Goal: Task Accomplishment & Management: Use online tool/utility

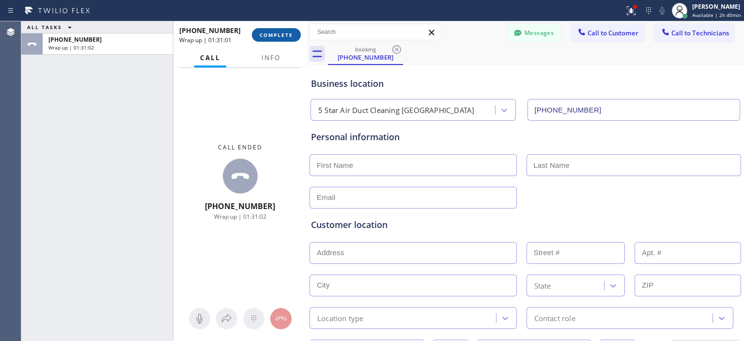
click at [277, 34] on span "COMPLETE" at bounding box center [276, 35] width 33 height 7
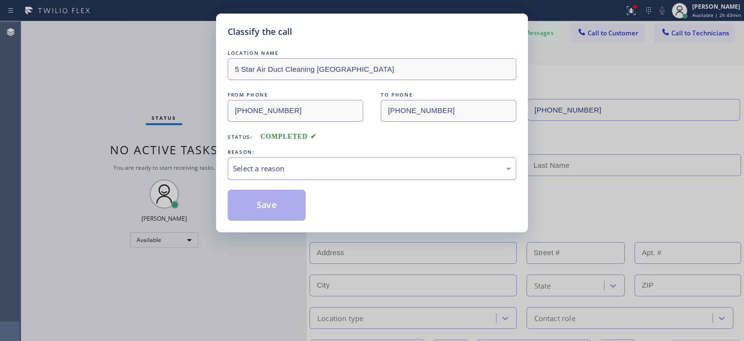
click at [448, 165] on div "Select a reason" at bounding box center [372, 168] width 278 height 11
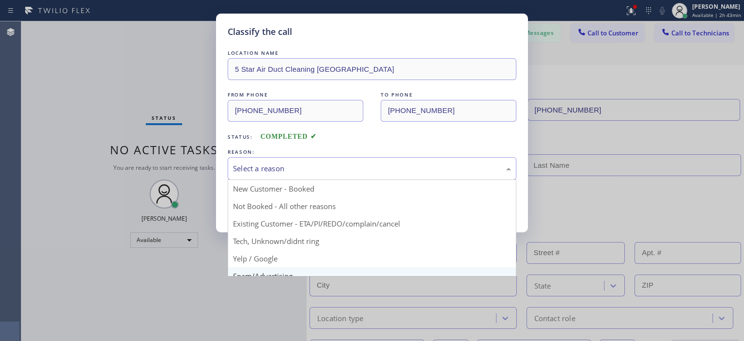
scroll to position [61, 0]
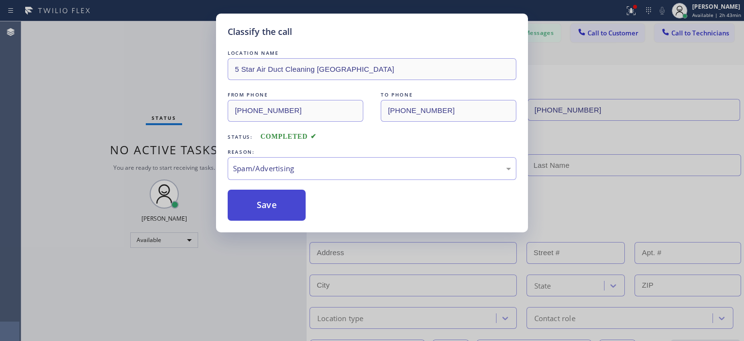
click at [280, 203] on button "Save" at bounding box center [267, 205] width 78 height 31
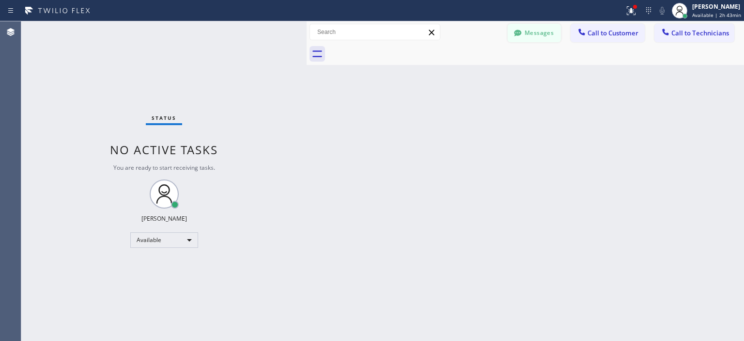
click at [539, 31] on button "Messages" at bounding box center [534, 33] width 53 height 18
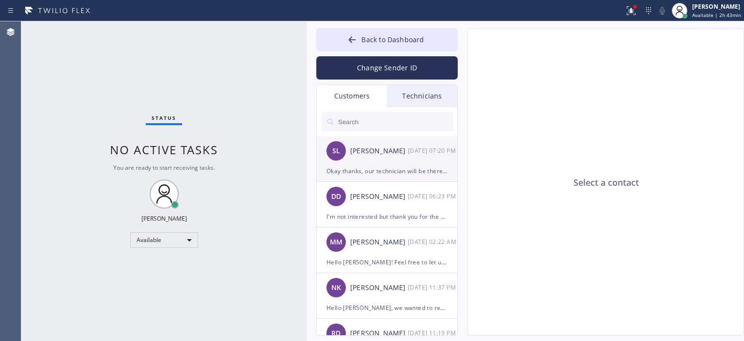
click at [407, 156] on div "[PERSON_NAME]" at bounding box center [379, 150] width 58 height 11
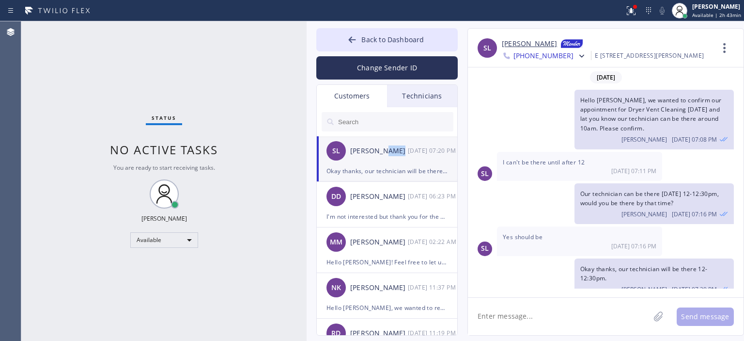
scroll to position [10, 0]
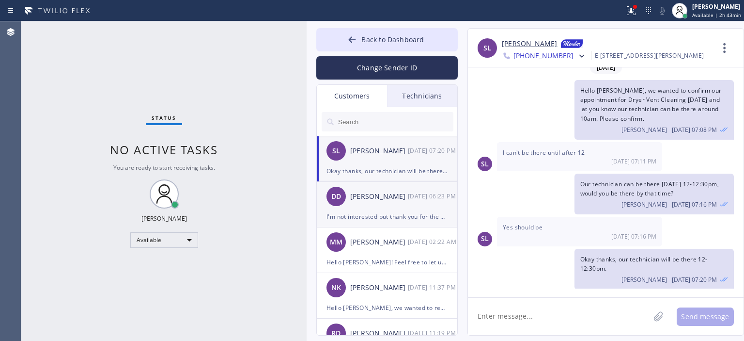
click at [385, 203] on div "DD [PERSON_NAME] [DATE] 06:23 PM" at bounding box center [388, 196] width 142 height 29
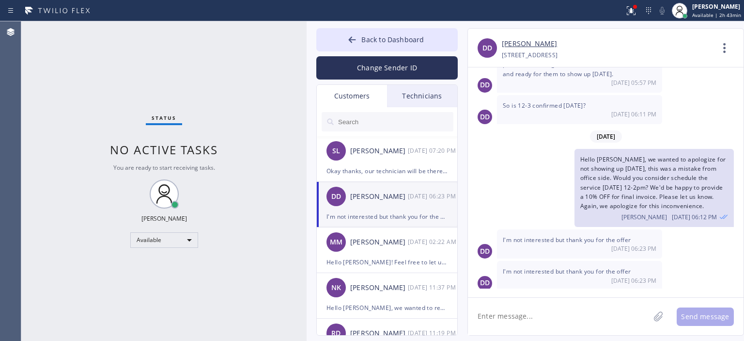
scroll to position [15, 0]
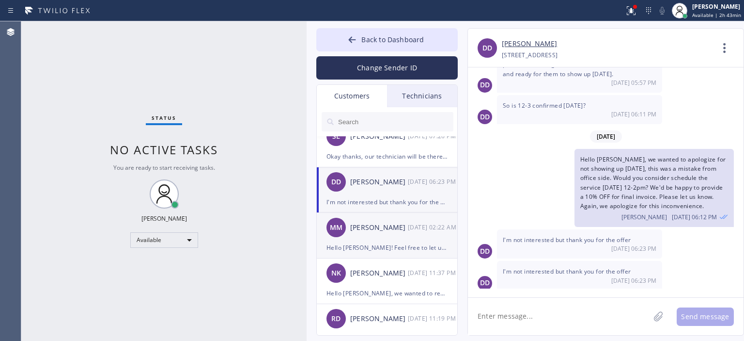
click at [395, 239] on div "MM [PERSON_NAME] [DATE] 02:22 AM" at bounding box center [388, 227] width 142 height 29
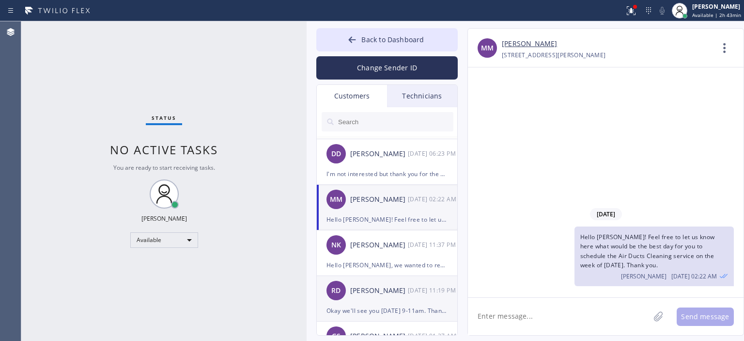
scroll to position [116, 0]
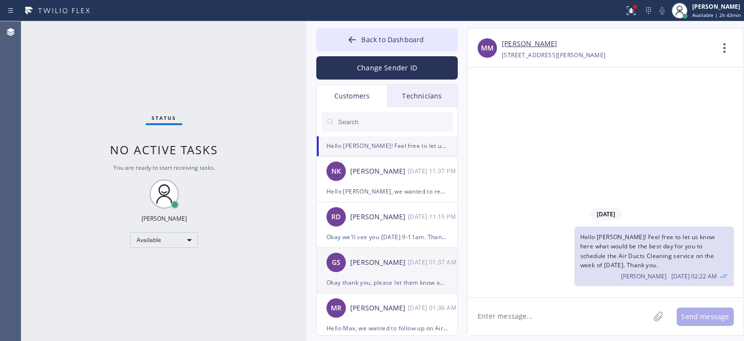
click at [395, 274] on div "GS [PERSON_NAME] [DATE] 01:37 AM" at bounding box center [388, 262] width 142 height 29
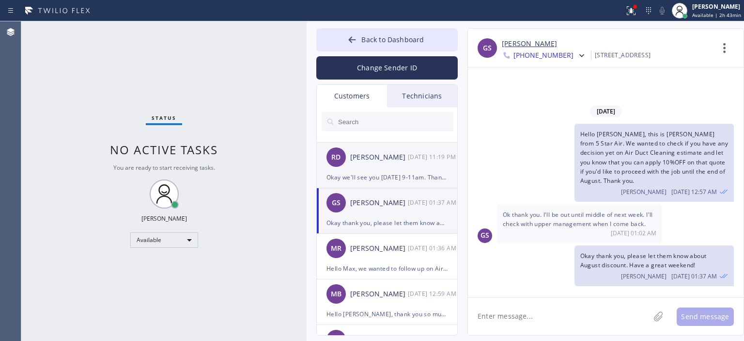
scroll to position [175, 0]
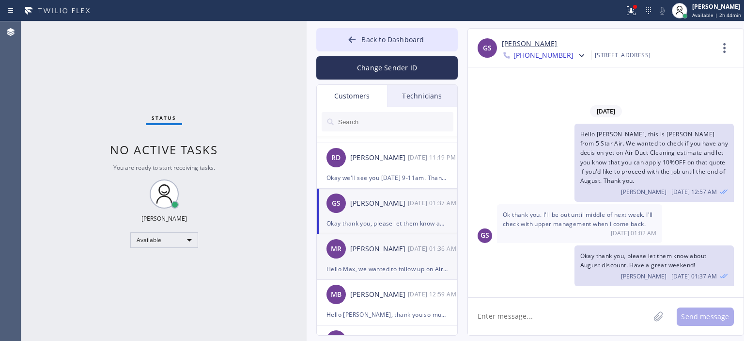
click at [392, 253] on div "[PERSON_NAME]" at bounding box center [379, 248] width 58 height 11
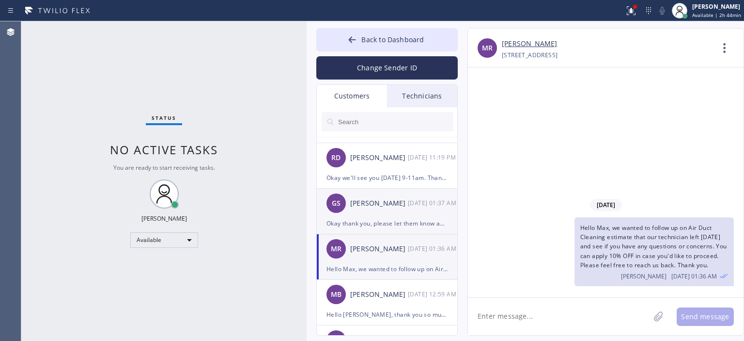
click at [393, 217] on div "GS [PERSON_NAME] [DATE] 01:37 AM" at bounding box center [388, 203] width 142 height 29
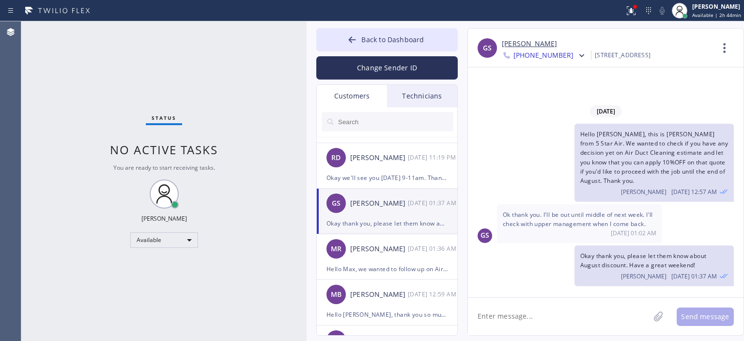
scroll to position [216, 0]
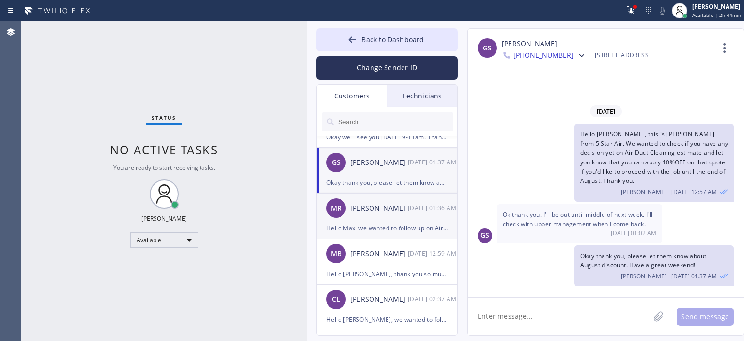
click at [404, 214] on div "[PERSON_NAME] [DATE] 01:36 AM" at bounding box center [388, 207] width 142 height 29
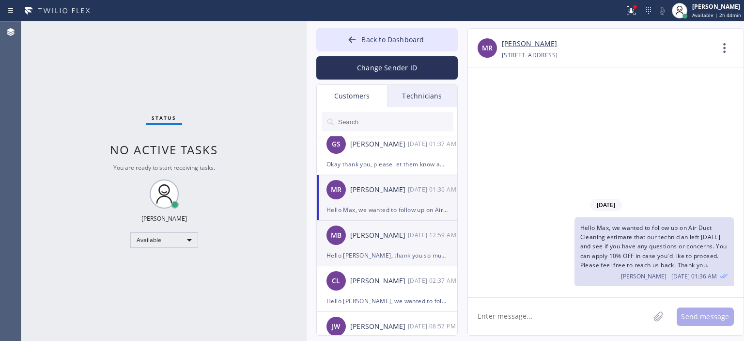
scroll to position [235, 0]
click at [413, 242] on div "MB [PERSON_NAME] [DATE] 12:59 AM" at bounding box center [388, 235] width 142 height 29
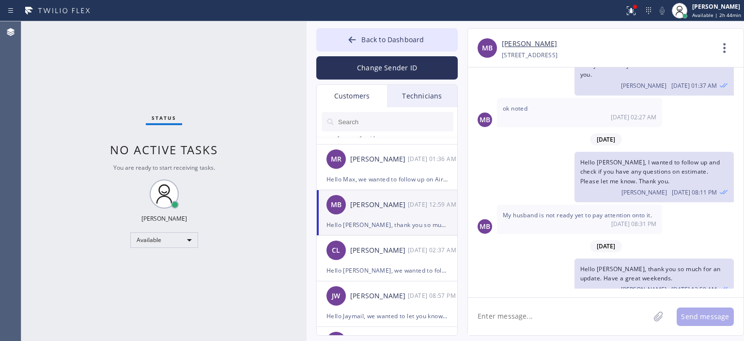
scroll to position [265, 0]
click at [411, 250] on div "[DATE] 02:37 AM" at bounding box center [433, 250] width 50 height 11
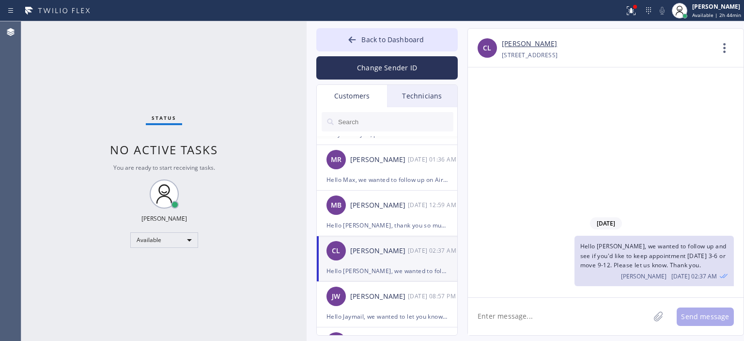
scroll to position [0, 0]
click at [345, 39] on button "Back to Dashboard" at bounding box center [387, 39] width 142 height 23
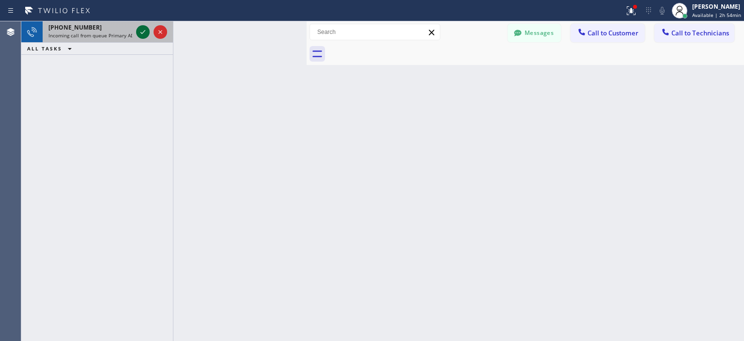
click at [143, 32] on icon at bounding box center [143, 32] width 5 height 4
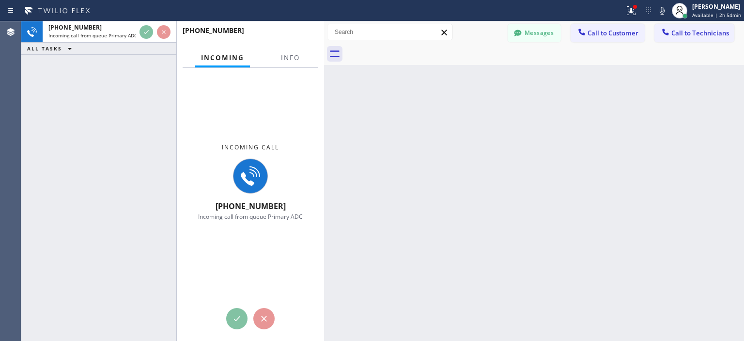
click at [324, 42] on div at bounding box center [324, 180] width 0 height 319
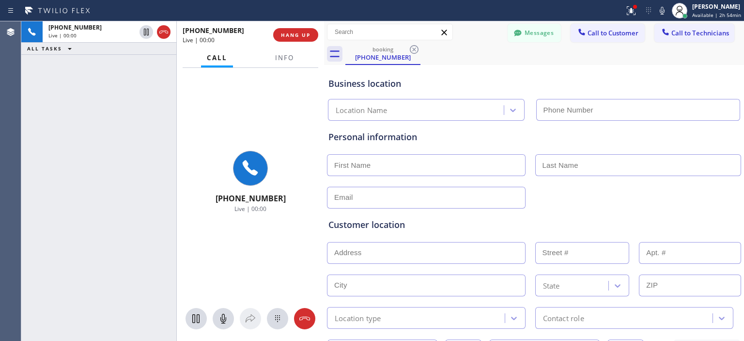
type input "[PHONE_NUMBER]"
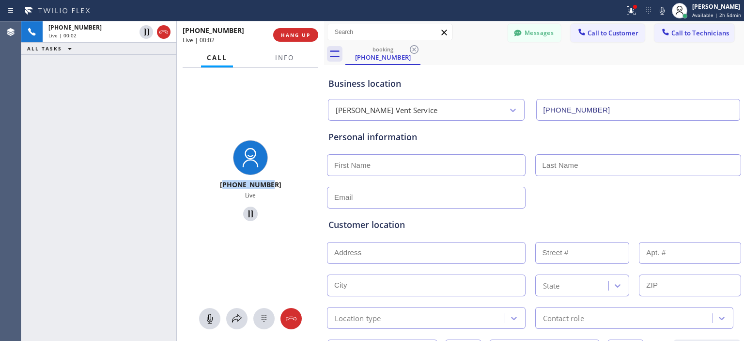
drag, startPoint x: 286, startPoint y: 187, endPoint x: 228, endPoint y: 182, distance: 57.8
click at [228, 182] on div "[PHONE_NUMBER]" at bounding box center [251, 184] width 140 height 9
copy span "16265692831"
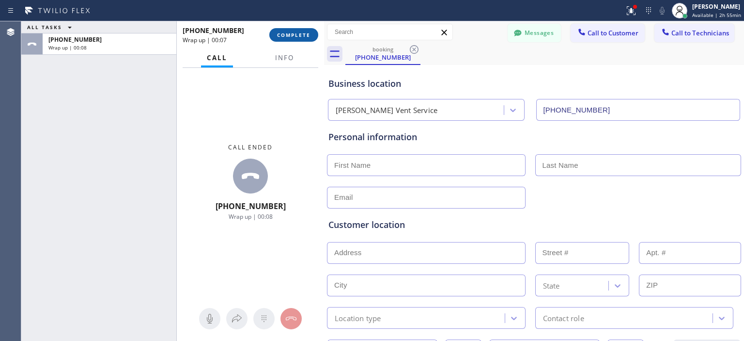
click at [300, 35] on span "COMPLETE" at bounding box center [293, 35] width 33 height 7
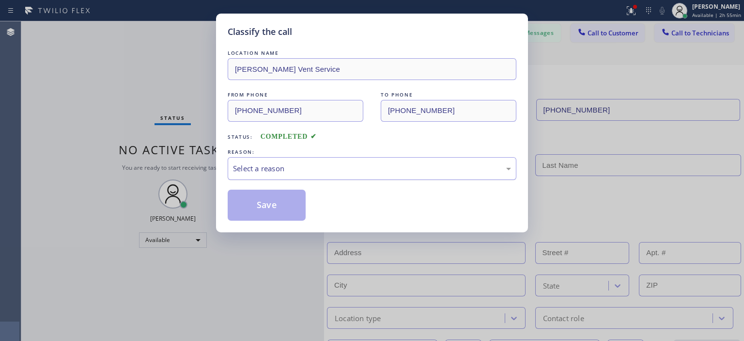
click at [320, 168] on div "Select a reason" at bounding box center [372, 168] width 278 height 11
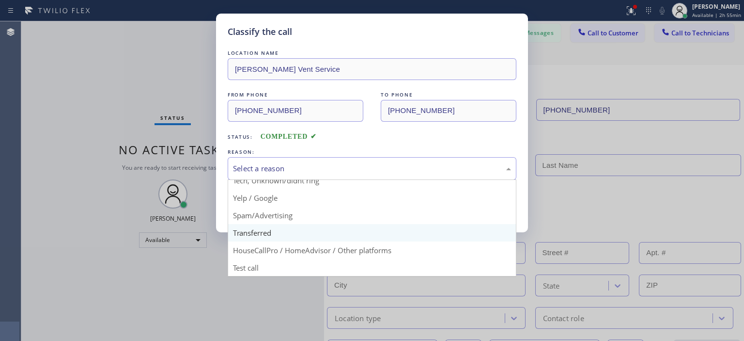
scroll to position [60, 0]
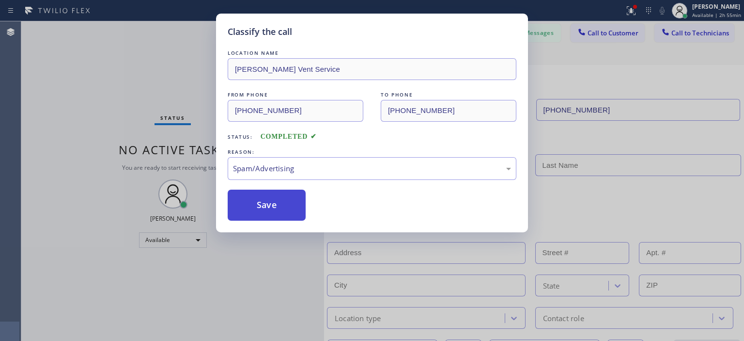
click at [269, 208] on button "Save" at bounding box center [267, 205] width 78 height 31
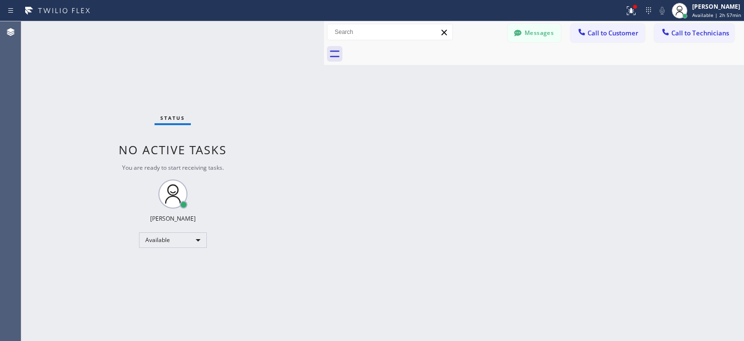
click at [52, 87] on div "Status No active tasks You are ready to start receiving tasks. [PERSON_NAME] Av…" at bounding box center [172, 180] width 303 height 319
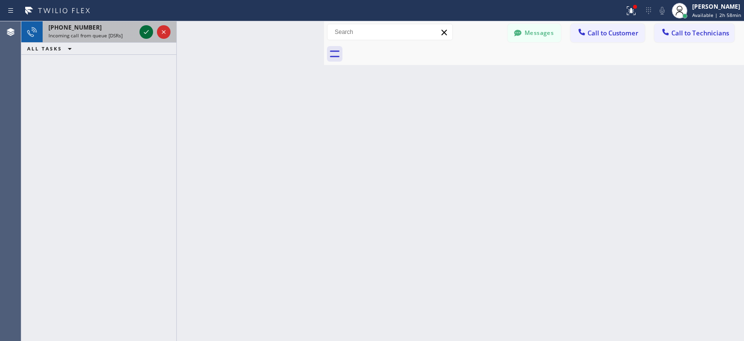
click at [144, 25] on button at bounding box center [147, 32] width 14 height 14
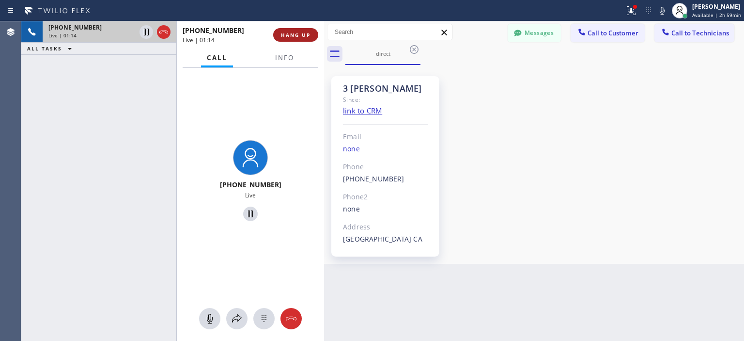
click at [297, 33] on span "HANG UP" at bounding box center [296, 35] width 30 height 7
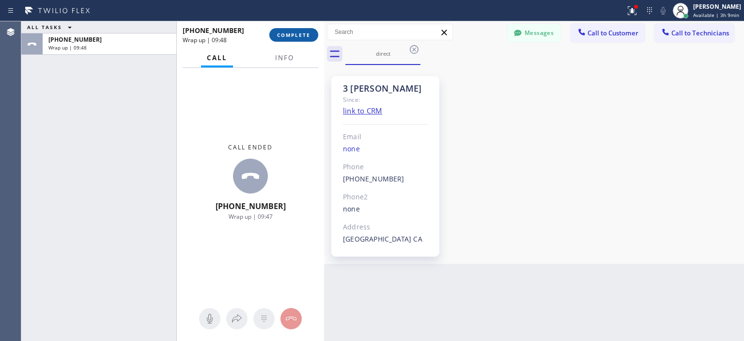
click at [305, 35] on span "COMPLETE" at bounding box center [293, 35] width 33 height 7
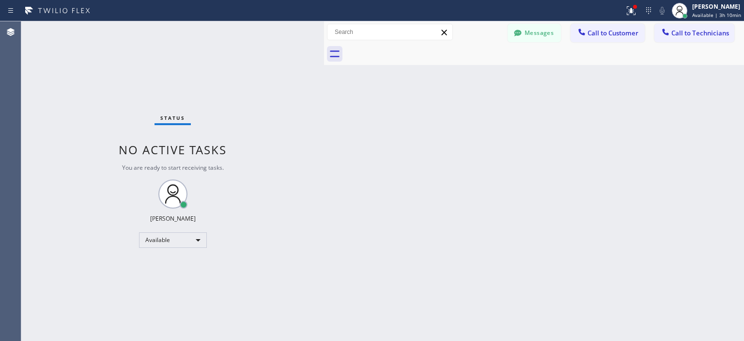
click at [712, 193] on div "Back to Dashboard Change Sender ID Customers Technicians SL [PERSON_NAME] [DATE…" at bounding box center [534, 180] width 420 height 319
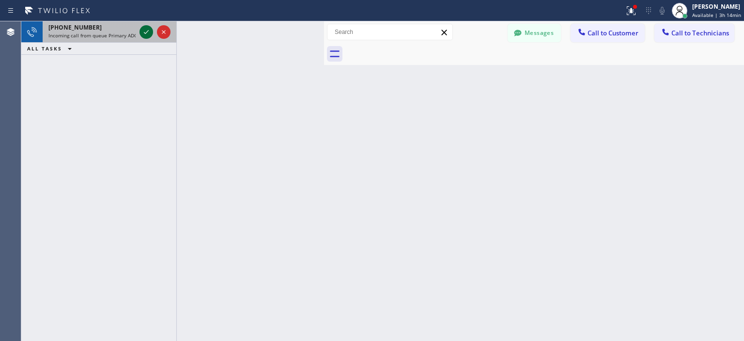
click at [147, 36] on icon at bounding box center [147, 32] width 12 height 12
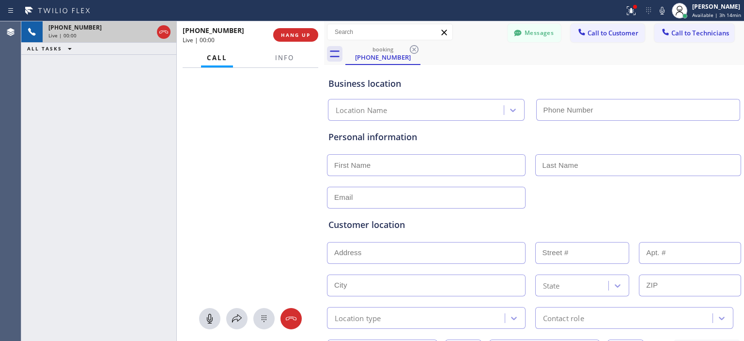
type input "[PHONE_NUMBER]"
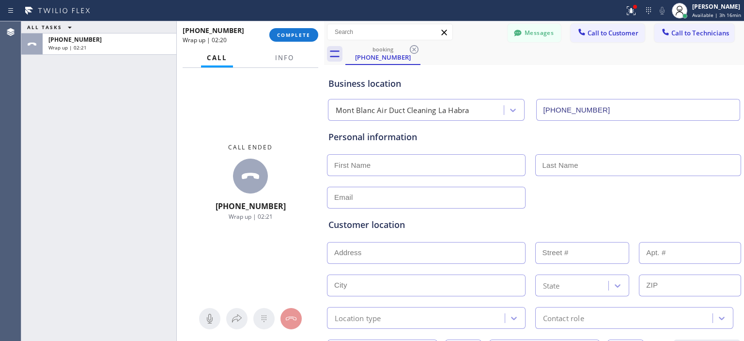
click at [15, 100] on div "Agent Desktop" at bounding box center [10, 180] width 21 height 319
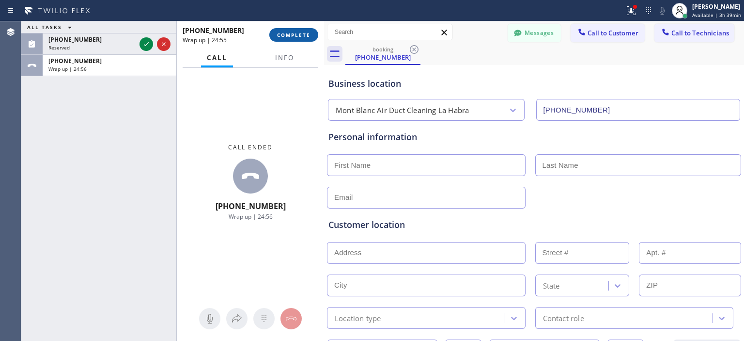
click at [311, 33] on button "COMPLETE" at bounding box center [293, 35] width 49 height 14
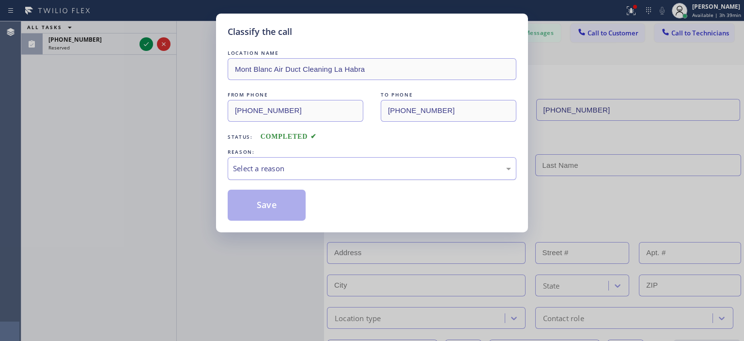
click at [316, 166] on div "Select a reason" at bounding box center [372, 168] width 278 height 11
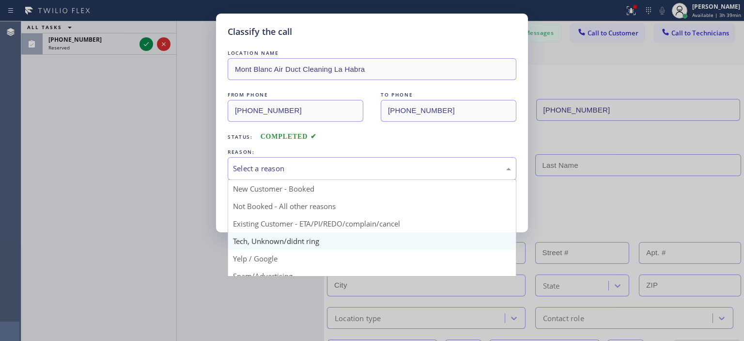
scroll to position [61, 0]
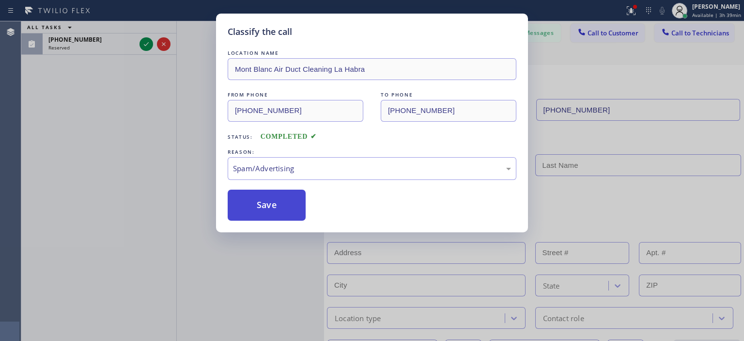
click at [271, 206] on button "Save" at bounding box center [267, 205] width 78 height 31
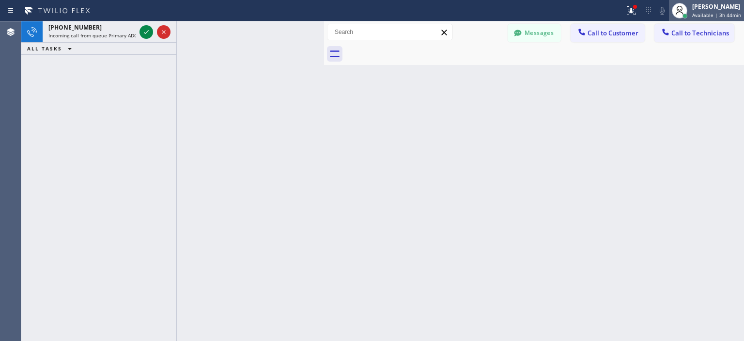
click at [700, 6] on div "[PERSON_NAME]" at bounding box center [717, 6] width 49 height 8
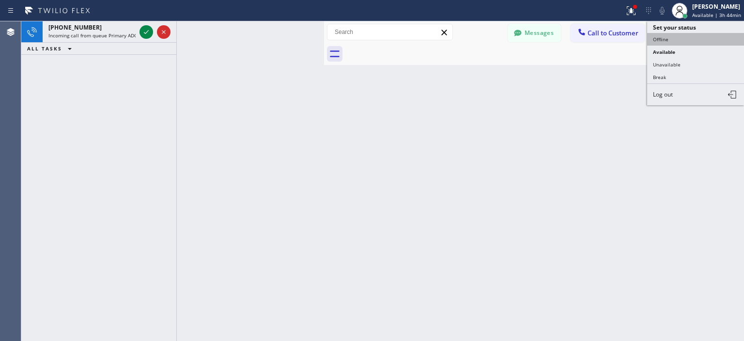
click at [667, 38] on button "Offline" at bounding box center [696, 39] width 97 height 13
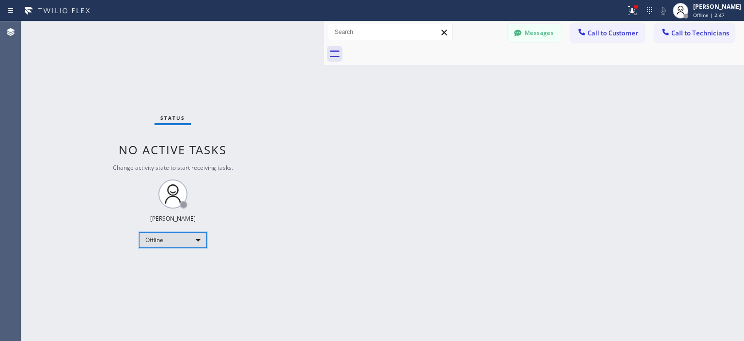
click at [184, 235] on div "Offline" at bounding box center [173, 240] width 68 height 16
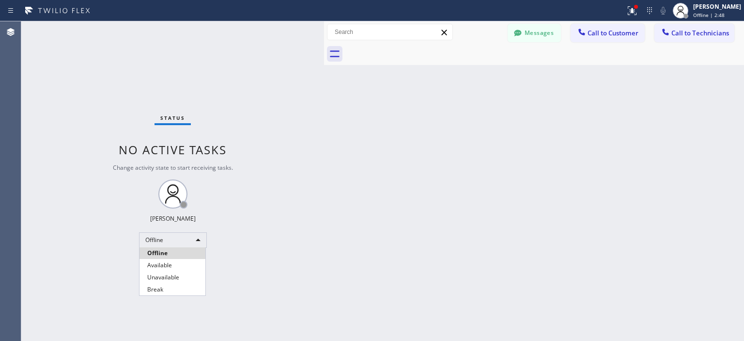
click at [179, 258] on li "Offline" at bounding box center [173, 253] width 66 height 12
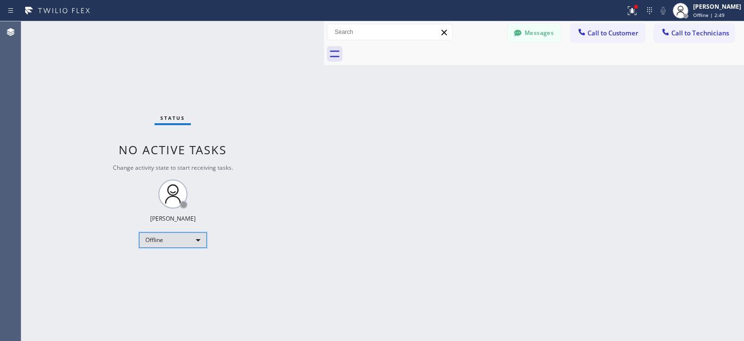
click at [173, 234] on div "Offline" at bounding box center [173, 240] width 68 height 16
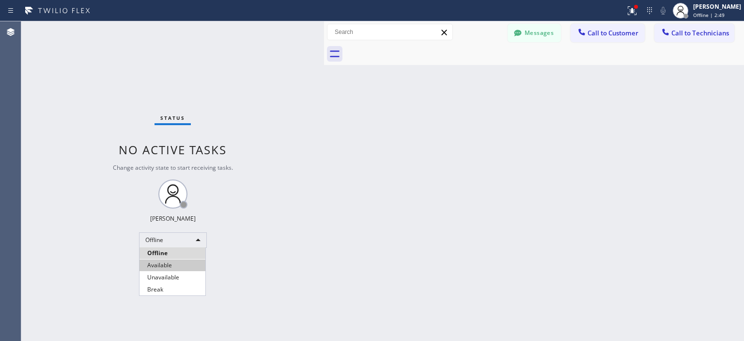
click at [171, 267] on li "Available" at bounding box center [173, 265] width 66 height 12
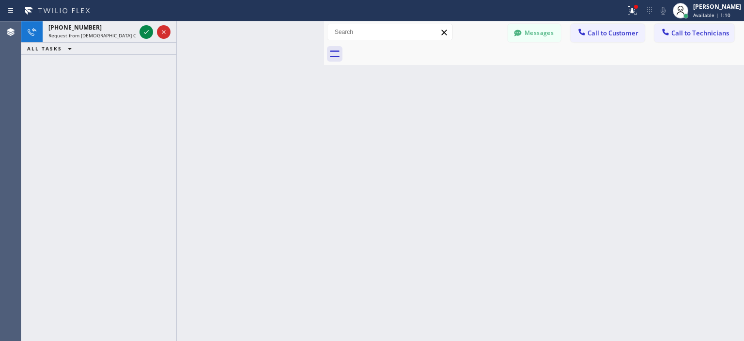
click at [715, 222] on div "Back to Dashboard Change Sender ID Customers Technicians SL [PERSON_NAME] [DATE…" at bounding box center [534, 180] width 420 height 319
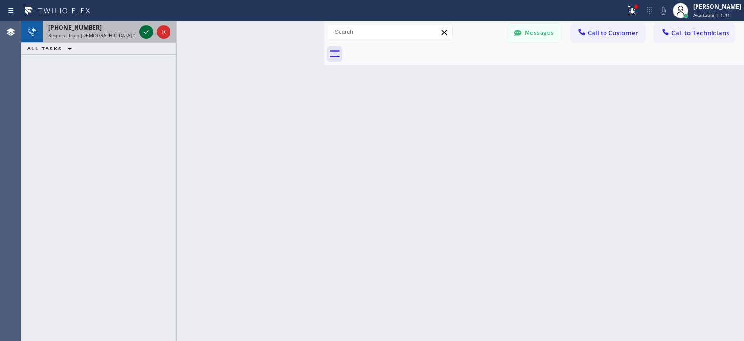
click at [149, 35] on icon at bounding box center [147, 32] width 12 height 12
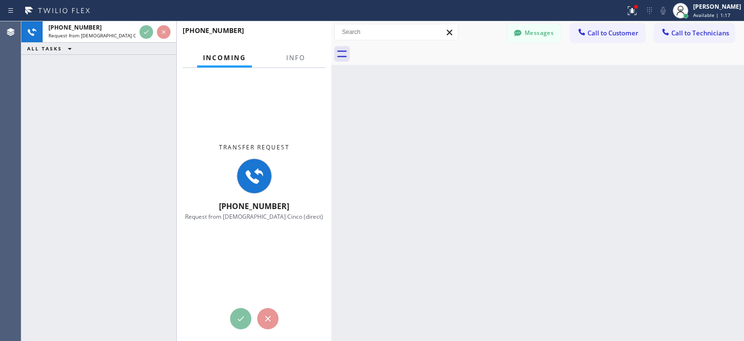
drag, startPoint x: 323, startPoint y: 44, endPoint x: 331, endPoint y: 46, distance: 7.4
click at [332, 46] on div at bounding box center [332, 180] width 0 height 319
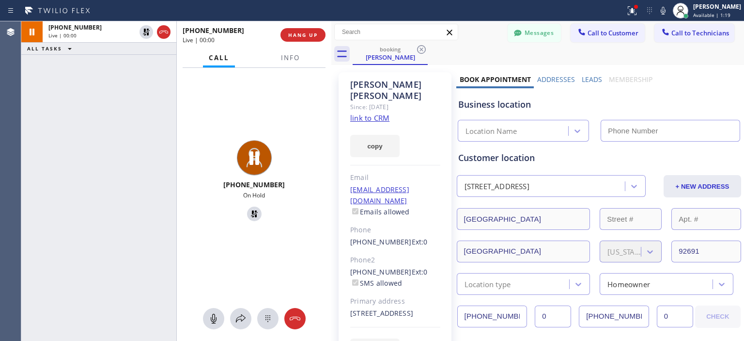
type input "[PHONE_NUMBER]"
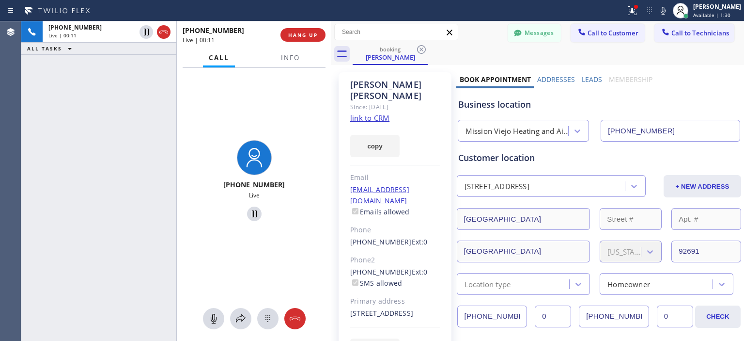
click at [52, 140] on div "[PHONE_NUMBER] Live | 00:11 ALL TASKS ALL TASKS ACTIVE TASKS TASKS IN WRAP UP" at bounding box center [98, 180] width 155 height 319
click at [57, 128] on div "[PHONE_NUMBER] Live | 01:52 ALL TASKS ALL TASKS ACTIVE TASKS TASKS IN WRAP UP" at bounding box center [98, 180] width 155 height 319
click at [316, 35] on span "HANG UP" at bounding box center [303, 35] width 30 height 7
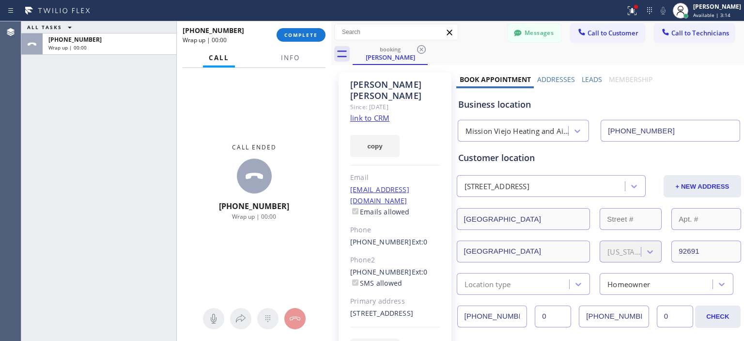
click at [301, 27] on div "[PHONE_NUMBER] Wrap up | 00:00 COMPLETE" at bounding box center [254, 34] width 143 height 25
click at [302, 29] on button "COMPLETE" at bounding box center [301, 35] width 49 height 14
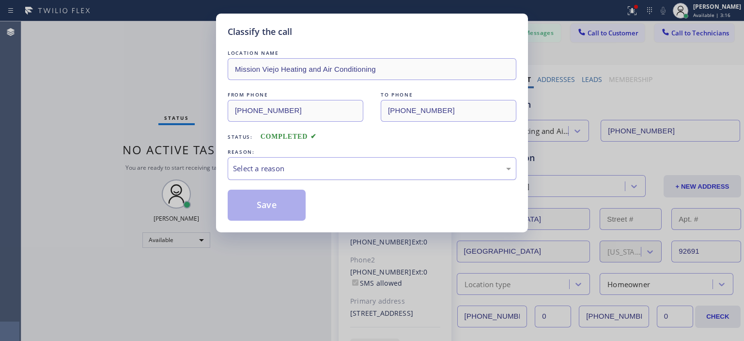
click at [368, 170] on div "Select a reason" at bounding box center [372, 168] width 278 height 11
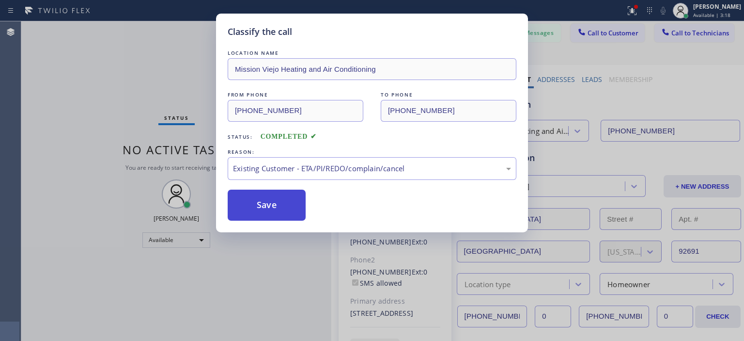
click at [286, 211] on button "Save" at bounding box center [267, 205] width 78 height 31
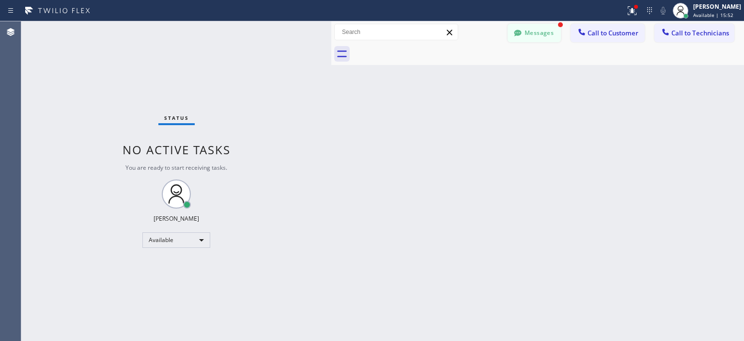
click at [537, 34] on button "Messages" at bounding box center [534, 33] width 53 height 18
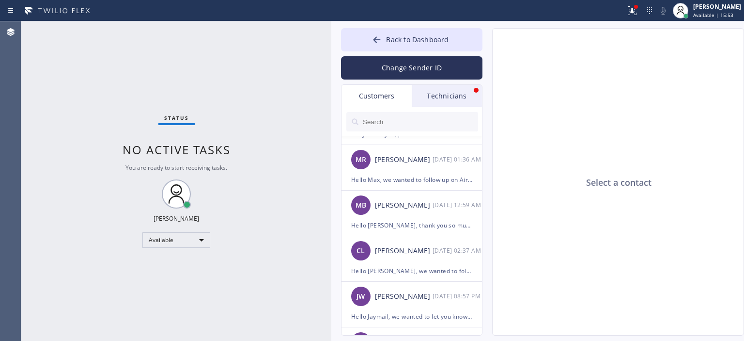
click at [446, 105] on div "Technicians" at bounding box center [447, 96] width 70 height 22
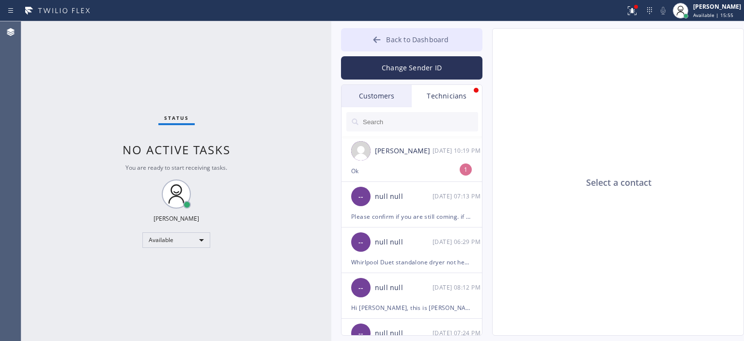
click at [378, 40] on icon at bounding box center [377, 39] width 7 height 6
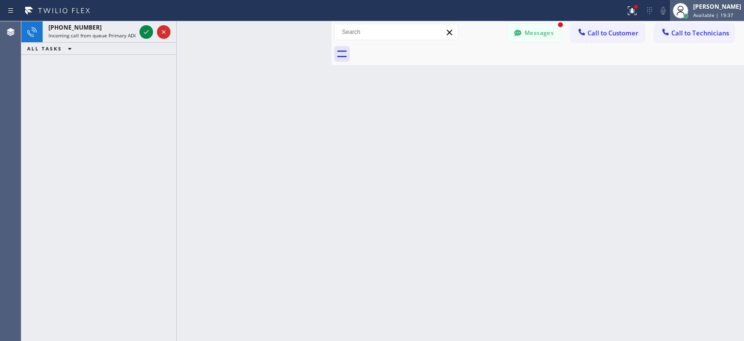
click at [714, 15] on span "Available | 19:37" at bounding box center [714, 15] width 40 height 7
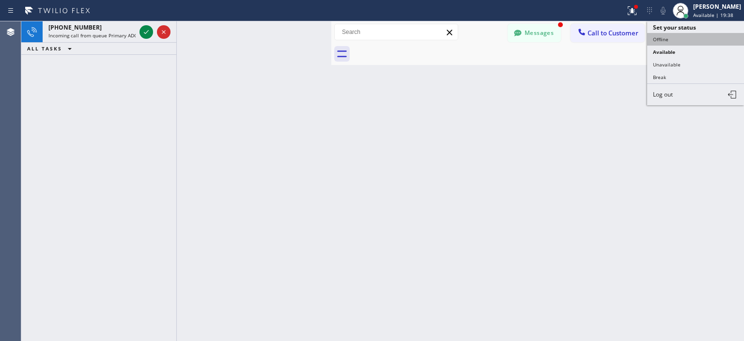
click at [671, 40] on button "Offline" at bounding box center [696, 39] width 97 height 13
